Goal: Task Accomplishment & Management: Use online tool/utility

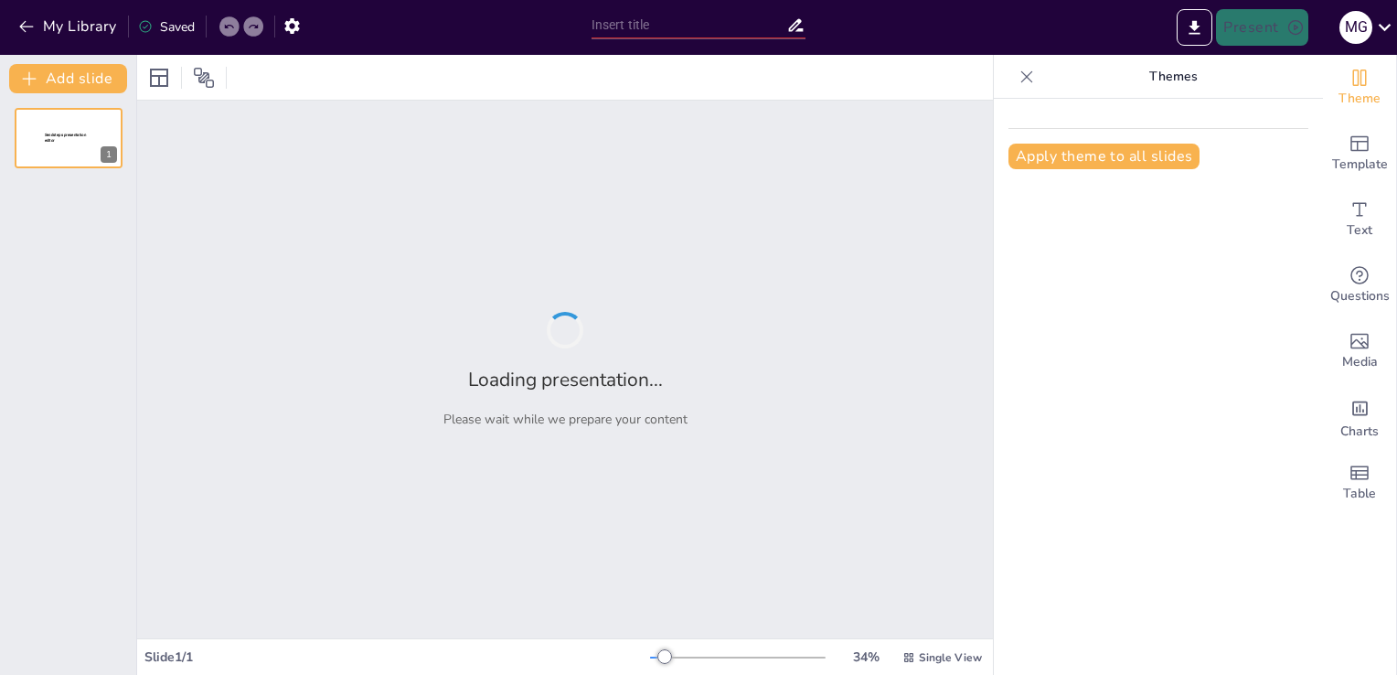
type input "La Méthode S.M.A.R.T : Définition et Application Post-Formation"
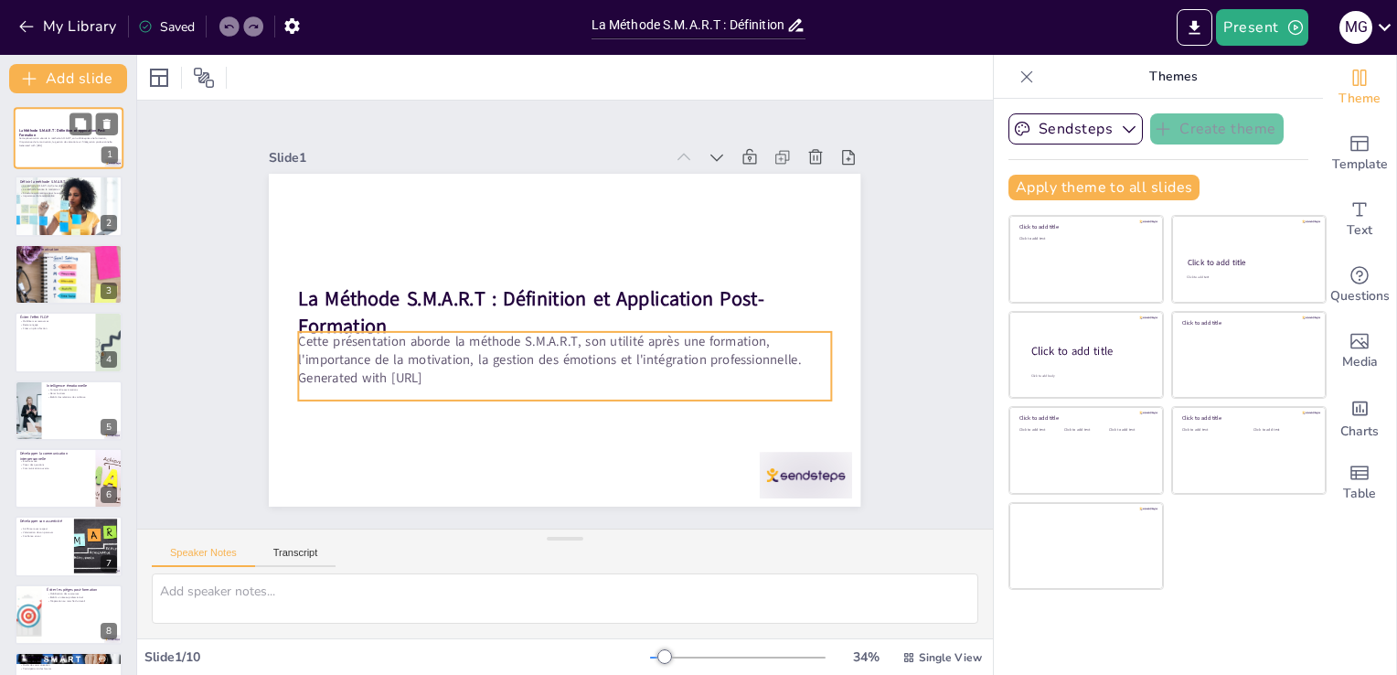
click at [71, 138] on p "Cette présentation aborde la méthode S.M.A.R.T, son utilité après une formation…" at bounding box center [68, 139] width 99 height 6
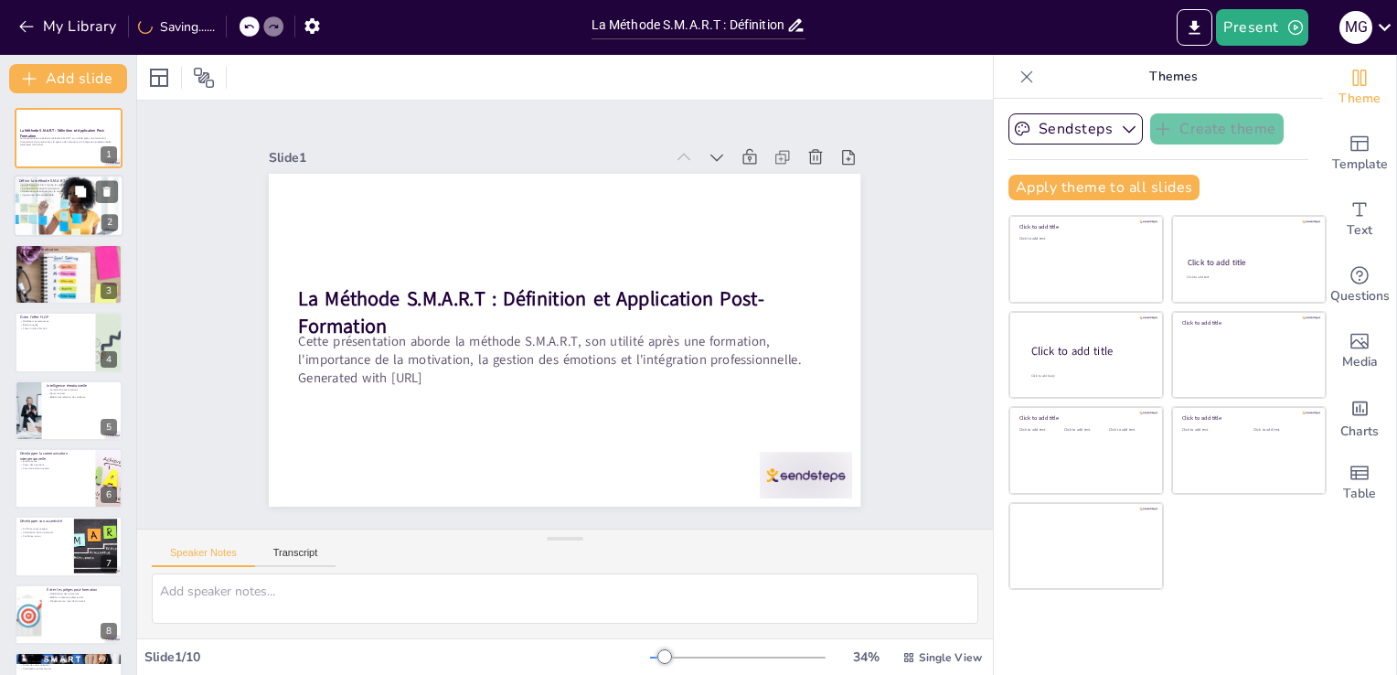
click at [66, 204] on div at bounding box center [67, 207] width 123 height 62
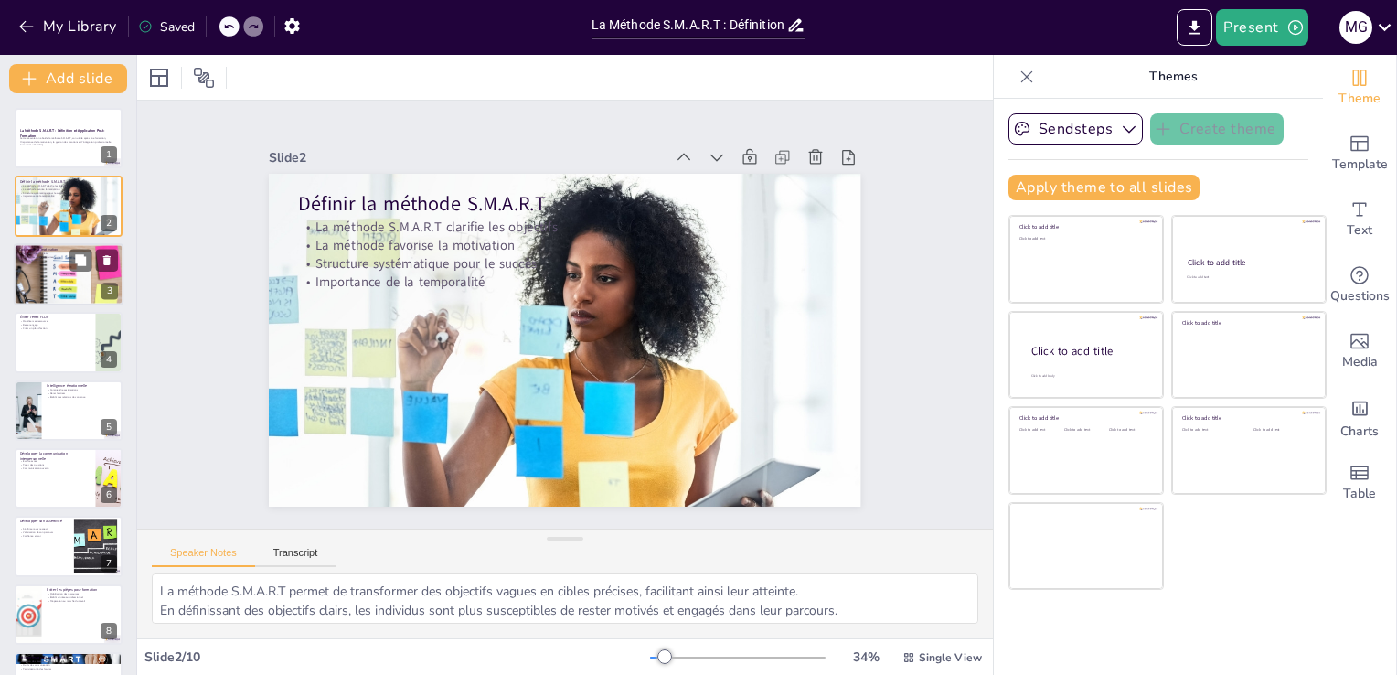
click at [80, 287] on div at bounding box center [69, 274] width 110 height 73
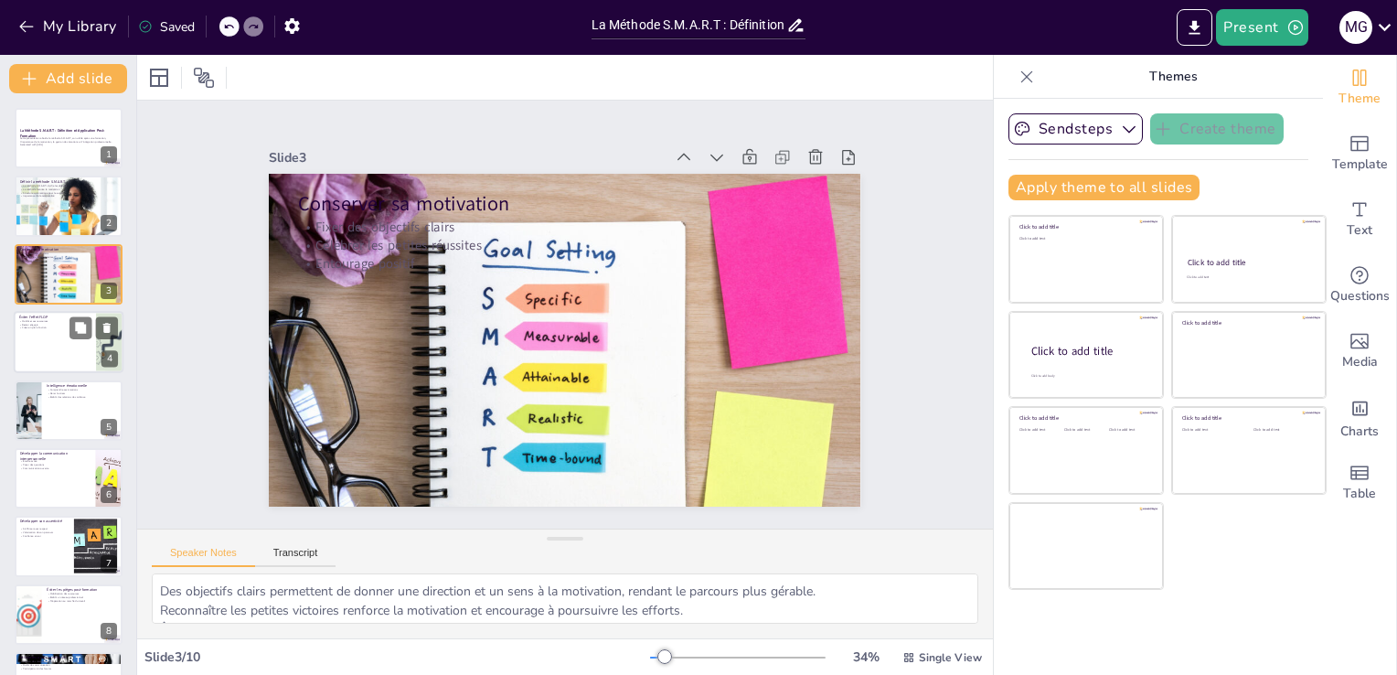
click at [91, 360] on div at bounding box center [69, 342] width 110 height 62
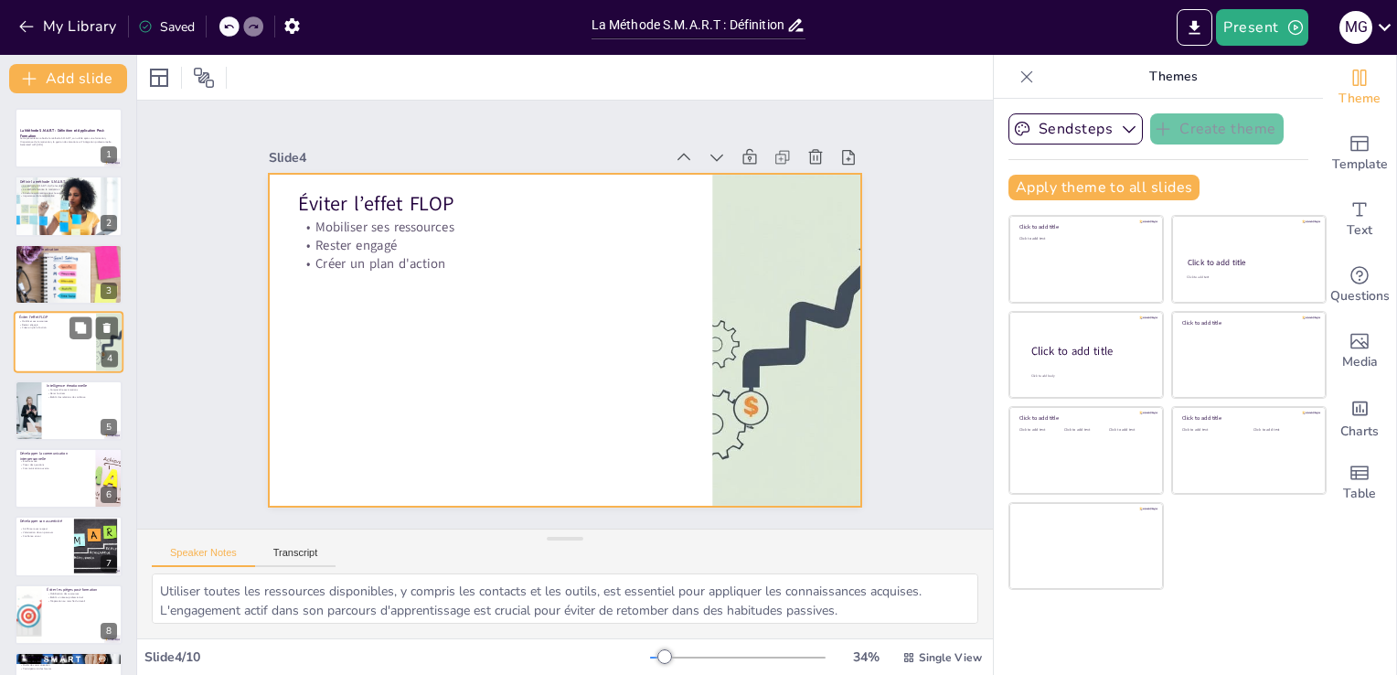
click at [86, 346] on div at bounding box center [69, 342] width 110 height 62
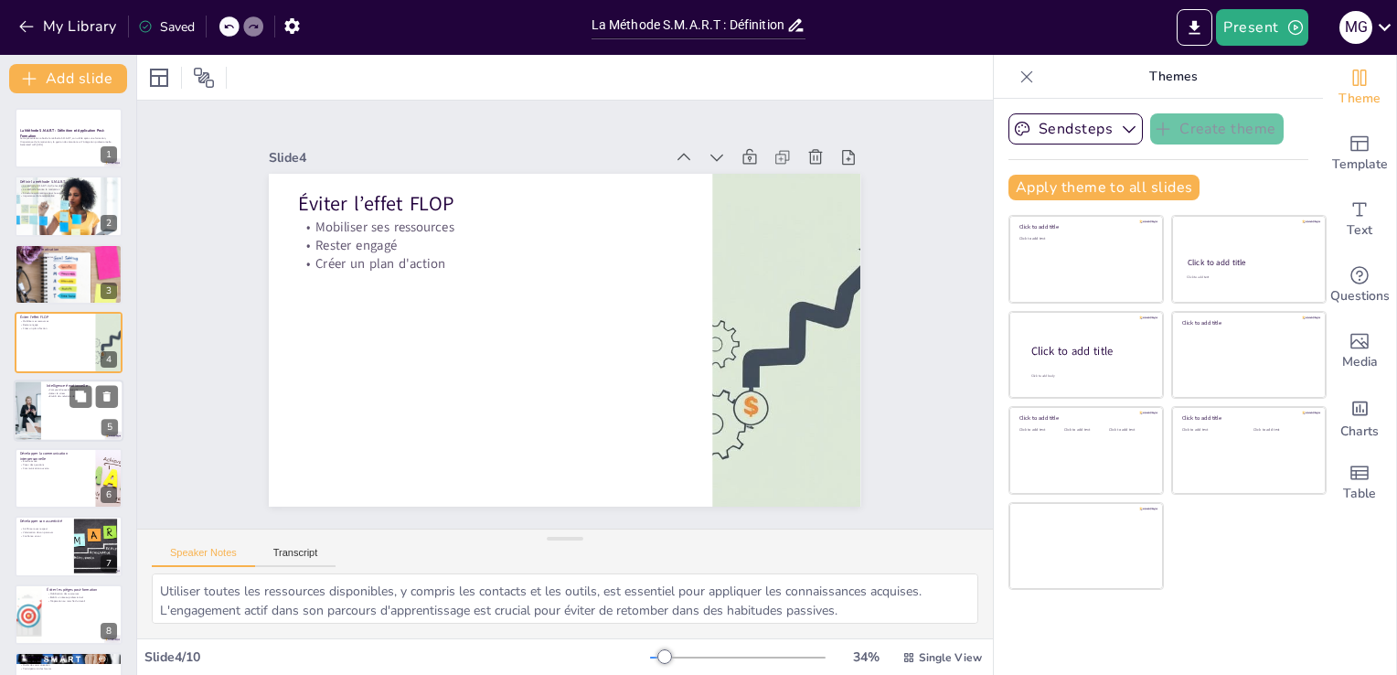
click at [69, 416] on div at bounding box center [69, 410] width 110 height 62
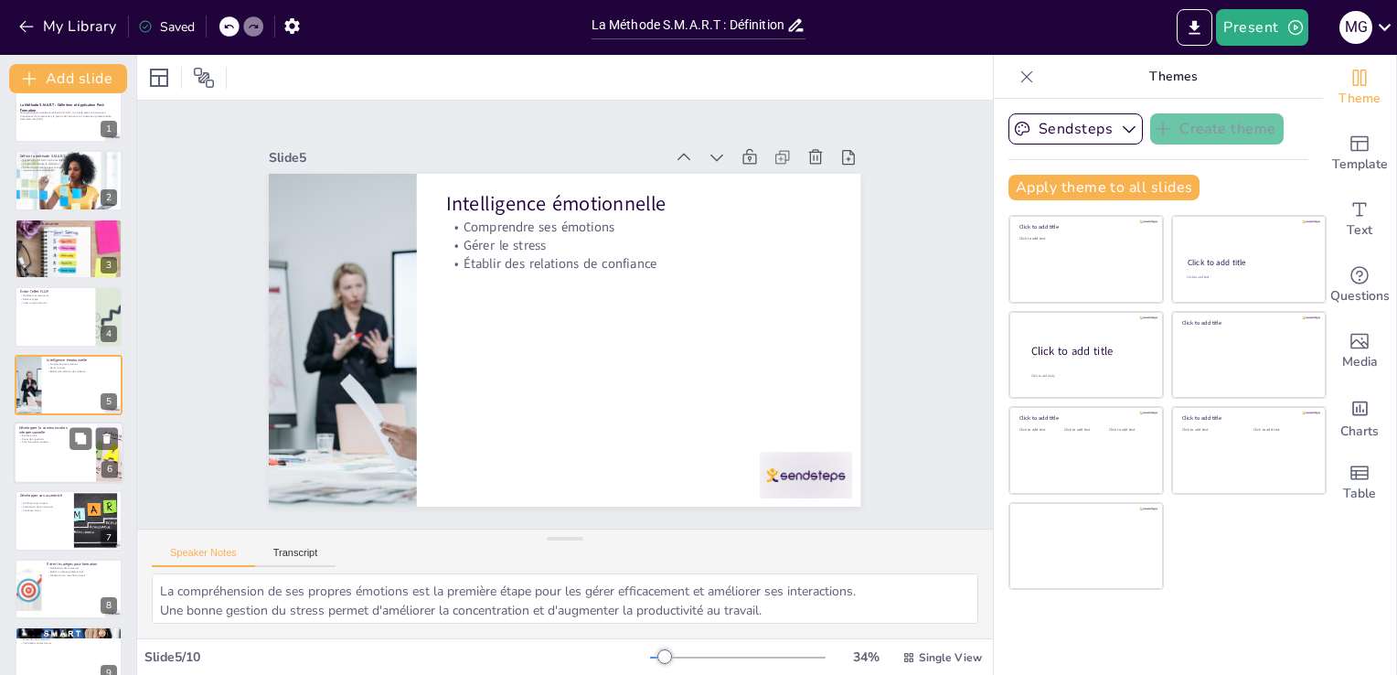
click at [63, 461] on div at bounding box center [69, 452] width 110 height 62
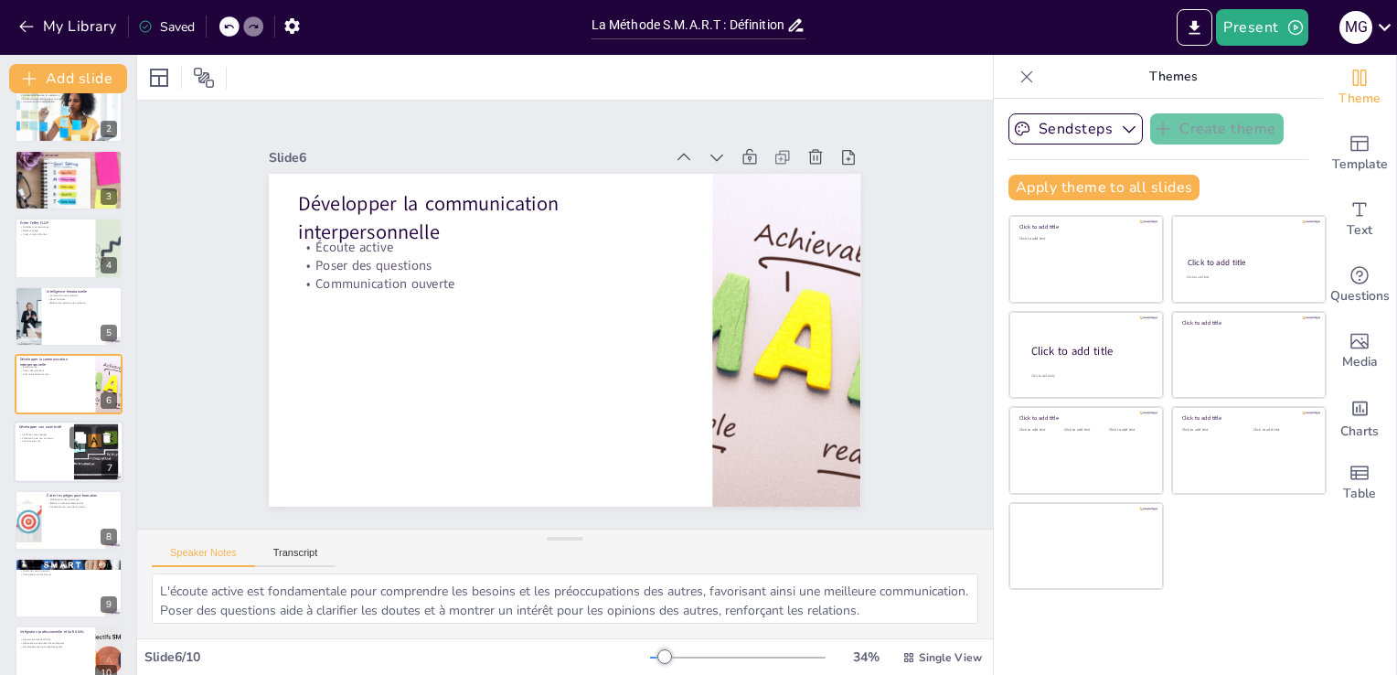
click at [61, 478] on div at bounding box center [69, 452] width 110 height 62
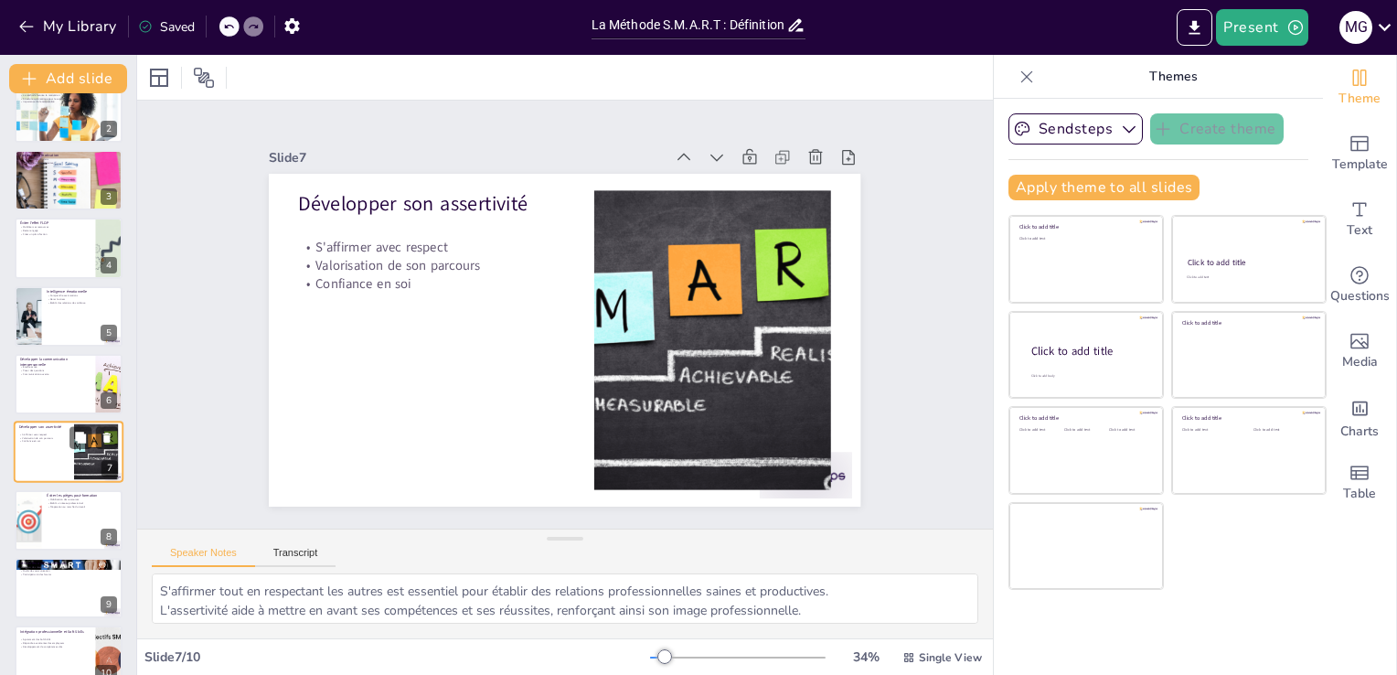
scroll to position [121, 0]
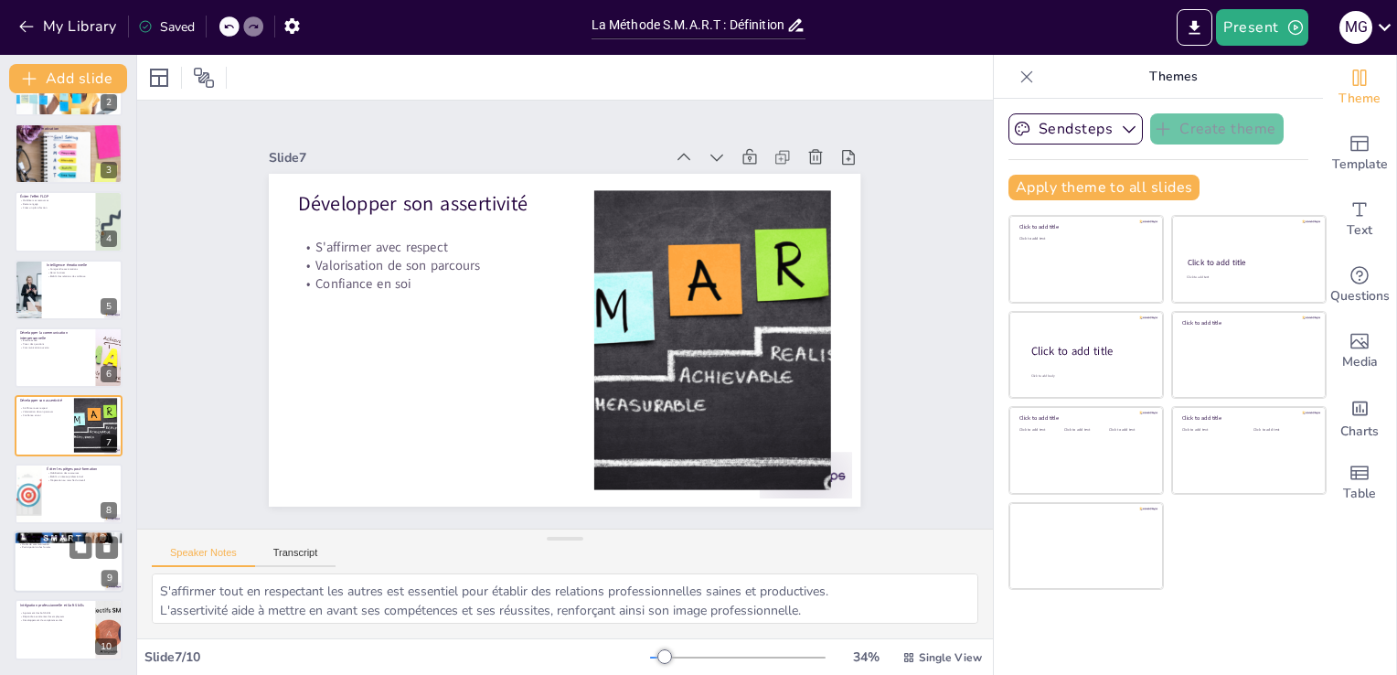
click at [60, 548] on div at bounding box center [69, 561] width 110 height 62
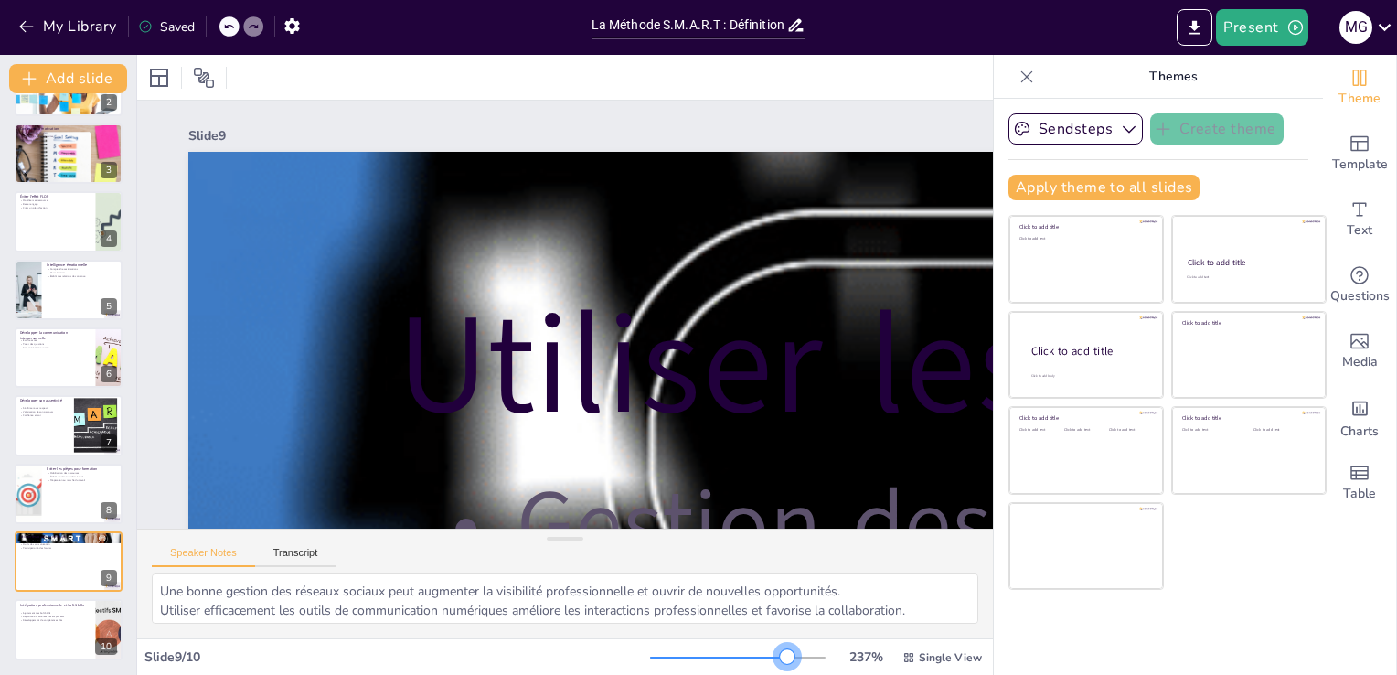
click at [775, 660] on div at bounding box center [738, 657] width 176 height 15
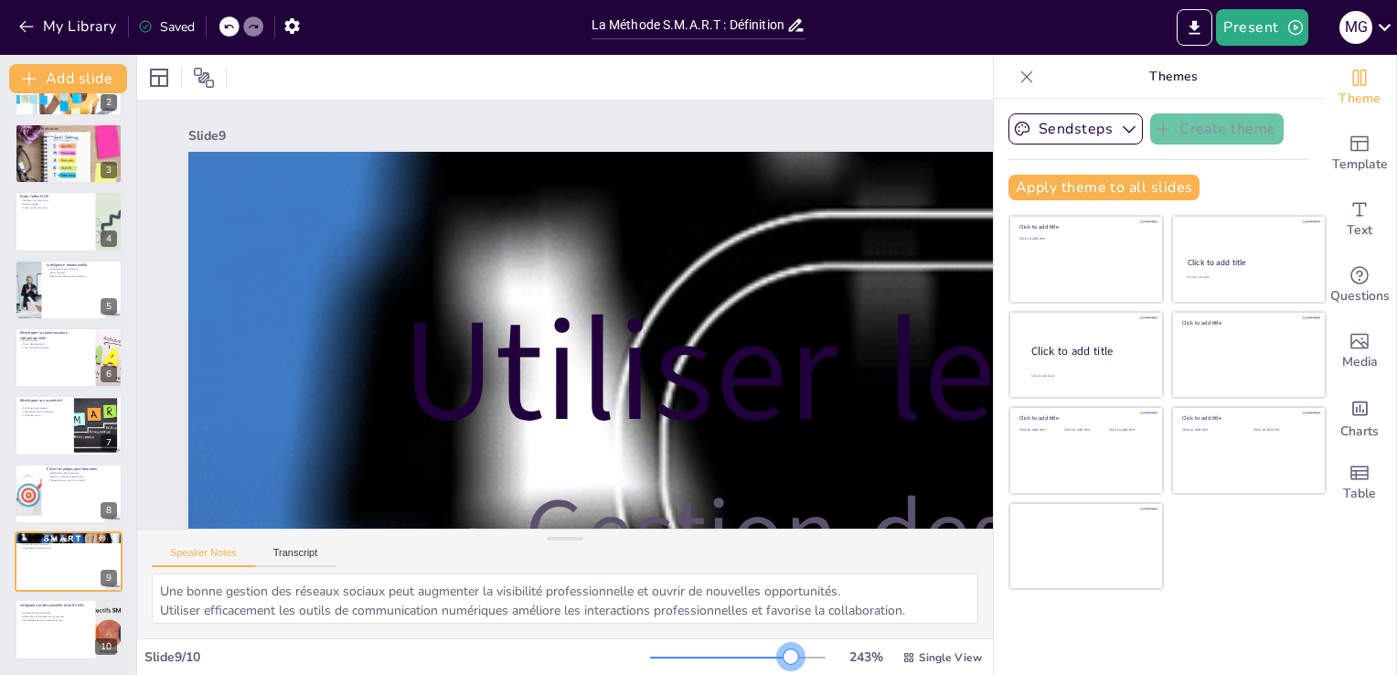
click at [783, 659] on div at bounding box center [790, 656] width 15 height 15
click at [88, 428] on div at bounding box center [96, 426] width 99 height 56
type textarea "S'affirmer tout en respectant les autres est essentiel pour établir des relatio…"
